Goal: Check status: Check status

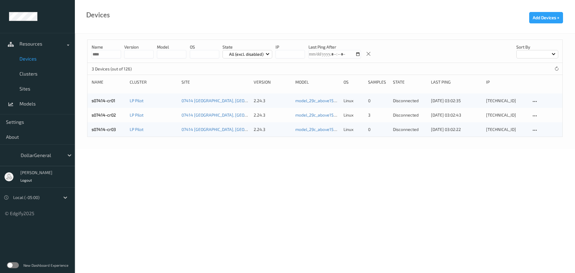
click at [190, 182] on body "Resources Devices Clusters Sites Models Settings About DollarGeneral Jei Crawme…" at bounding box center [287, 136] width 575 height 273
click at [111, 98] on link "s07414-cr01" at bounding box center [104, 100] width 24 height 5
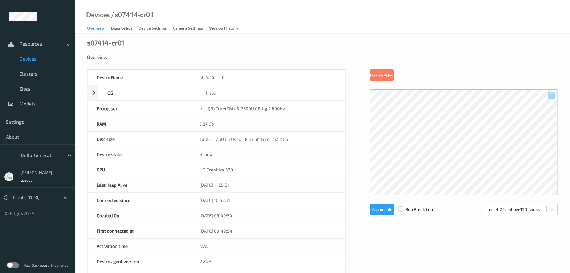
click at [34, 58] on span "Devices" at bounding box center [43, 59] width 49 height 6
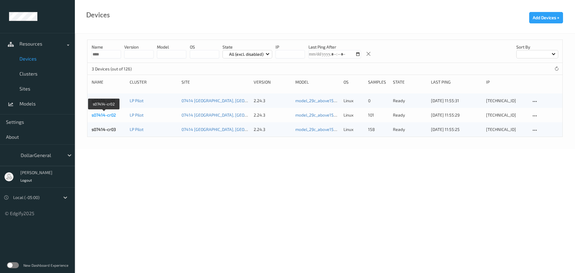
click at [102, 115] on link "s07414-cr02" at bounding box center [104, 114] width 24 height 5
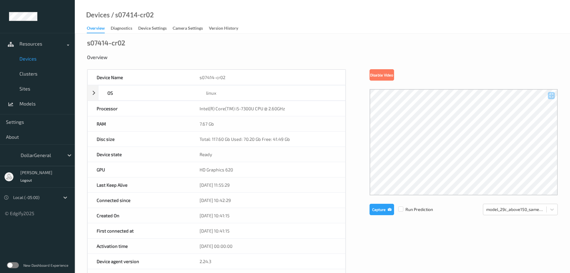
click at [27, 59] on span "Devices" at bounding box center [43, 59] width 49 height 6
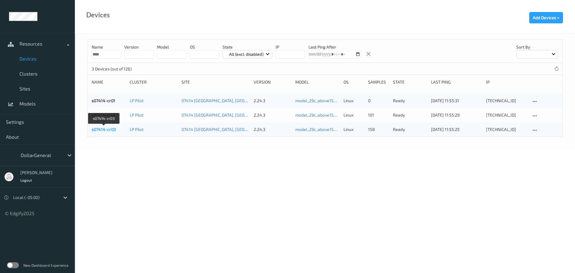
click at [103, 129] on link "s07414-cr03" at bounding box center [104, 129] width 24 height 5
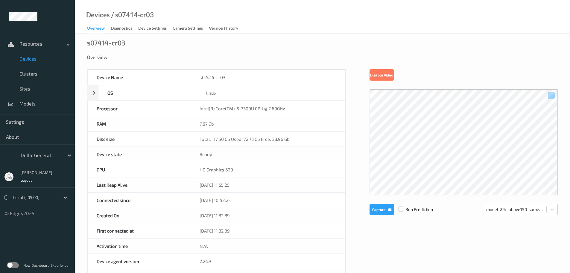
click at [24, 56] on span "Devices" at bounding box center [43, 59] width 49 height 6
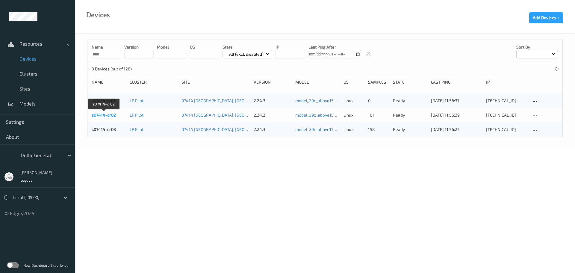
click at [100, 112] on link "s07414-cr02" at bounding box center [104, 114] width 24 height 5
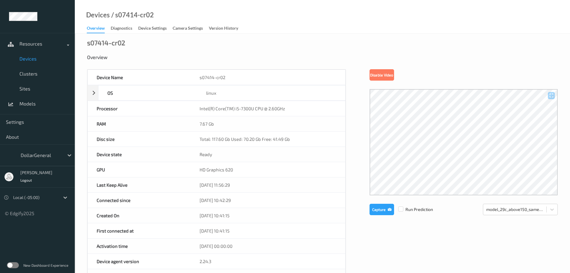
click at [31, 59] on span "Devices" at bounding box center [43, 59] width 49 height 6
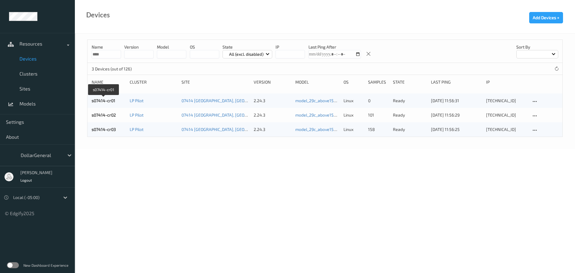
click at [106, 99] on link "s07414-cr01" at bounding box center [104, 100] width 24 height 5
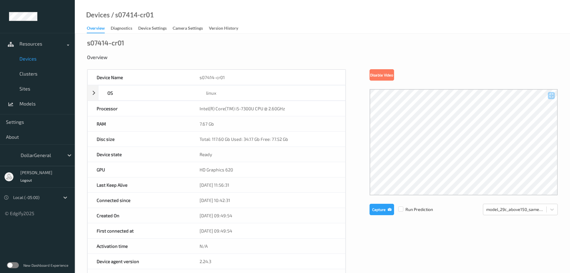
click at [28, 58] on span "Devices" at bounding box center [43, 59] width 49 height 6
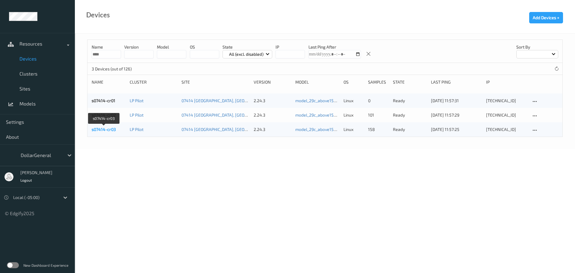
click at [108, 128] on link "s07414-cr03" at bounding box center [104, 129] width 24 height 5
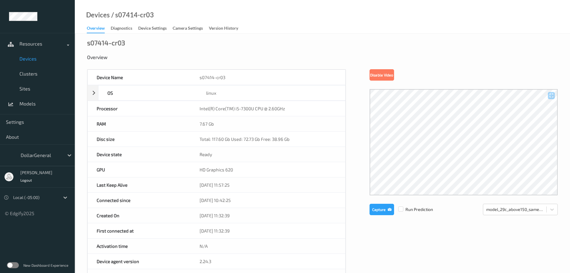
click at [27, 60] on span "Devices" at bounding box center [43, 59] width 49 height 6
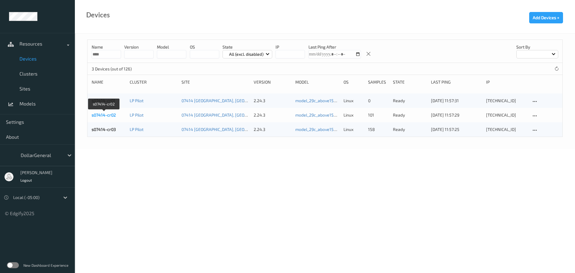
click at [103, 113] on link "s07414-cr02" at bounding box center [104, 114] width 24 height 5
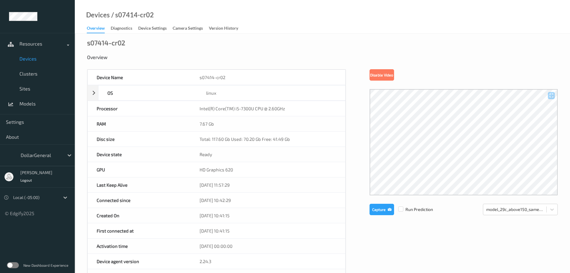
click at [26, 61] on span "Devices" at bounding box center [43, 59] width 49 height 6
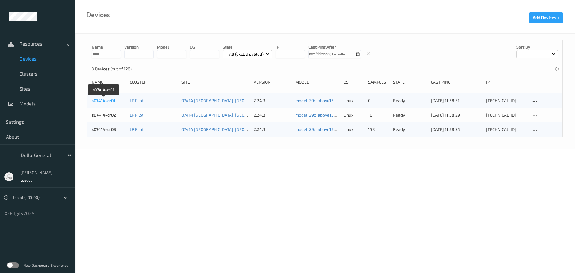
click at [105, 99] on link "s07414-cr01" at bounding box center [104, 100] width 24 height 5
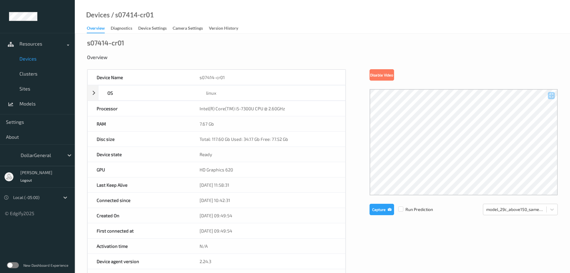
click at [29, 59] on span "Devices" at bounding box center [43, 59] width 49 height 6
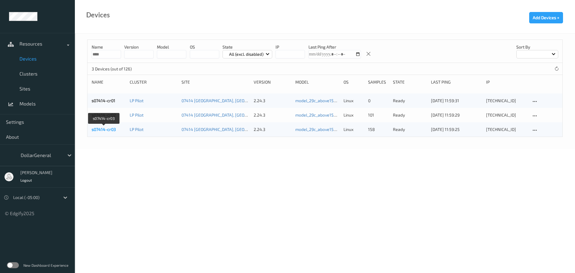
click at [111, 128] on link "s07414-cr03" at bounding box center [104, 129] width 24 height 5
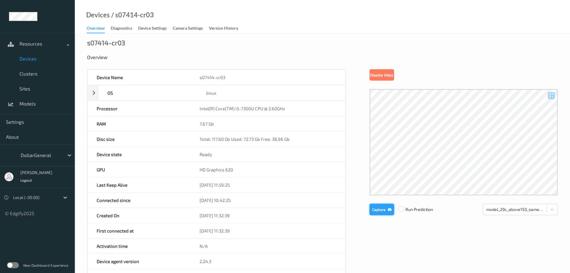
click at [374, 212] on button "Capture" at bounding box center [382, 209] width 25 height 11
click at [28, 60] on span "Devices" at bounding box center [43, 59] width 49 height 6
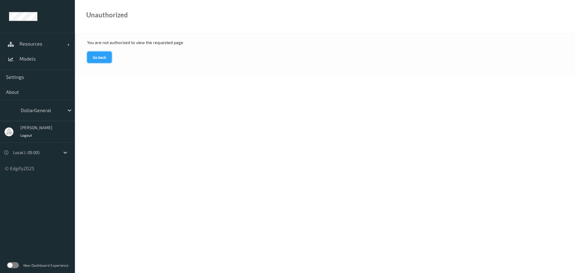
click at [104, 61] on button "Go back" at bounding box center [99, 56] width 25 height 11
